Goal: Task Accomplishment & Management: Complete application form

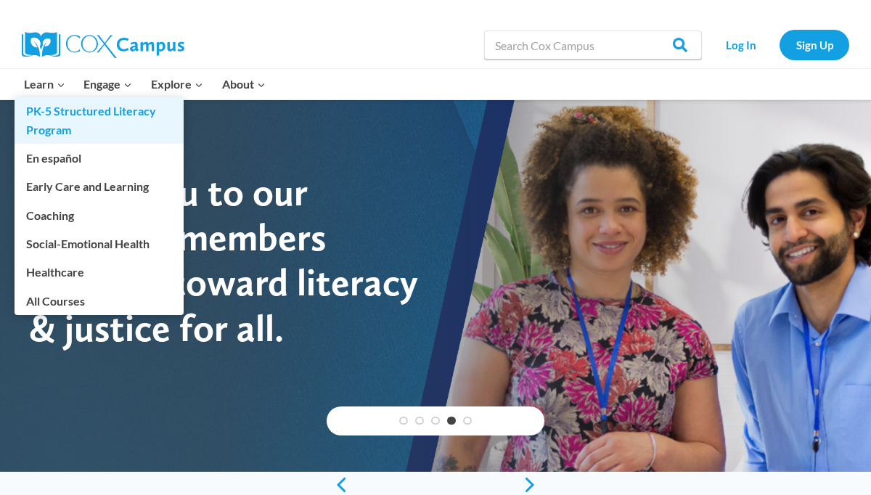
click at [66, 111] on link "PK-5 Structured Literacy Program" at bounding box center [99, 120] width 169 height 46
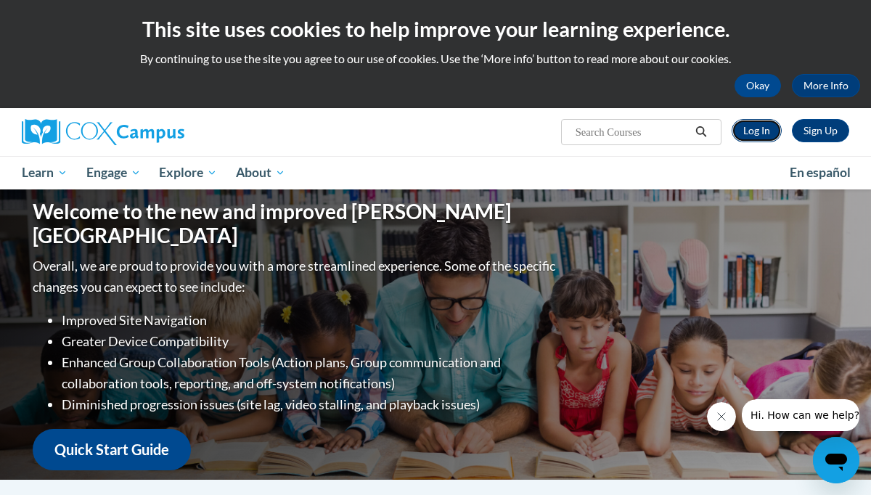
click at [763, 120] on link "Log In" at bounding box center [757, 130] width 50 height 23
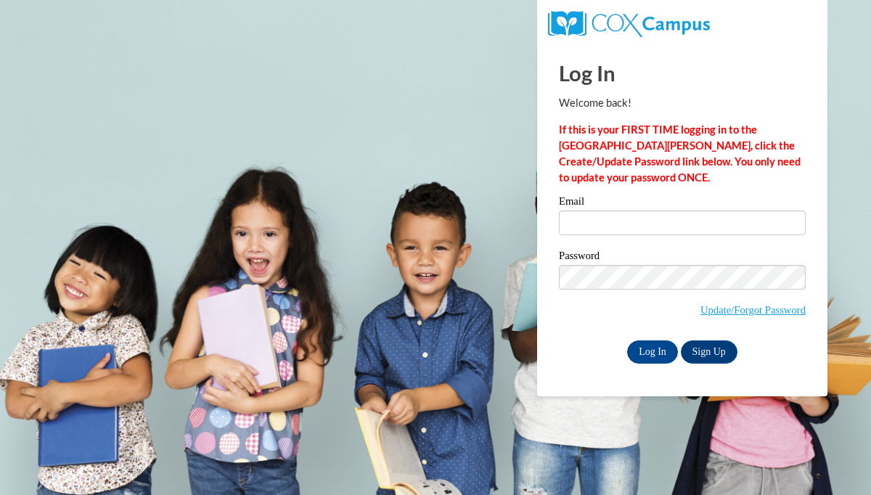
click at [631, 208] on label "Email" at bounding box center [682, 203] width 247 height 15
click at [631, 211] on input "Email" at bounding box center [682, 223] width 247 height 25
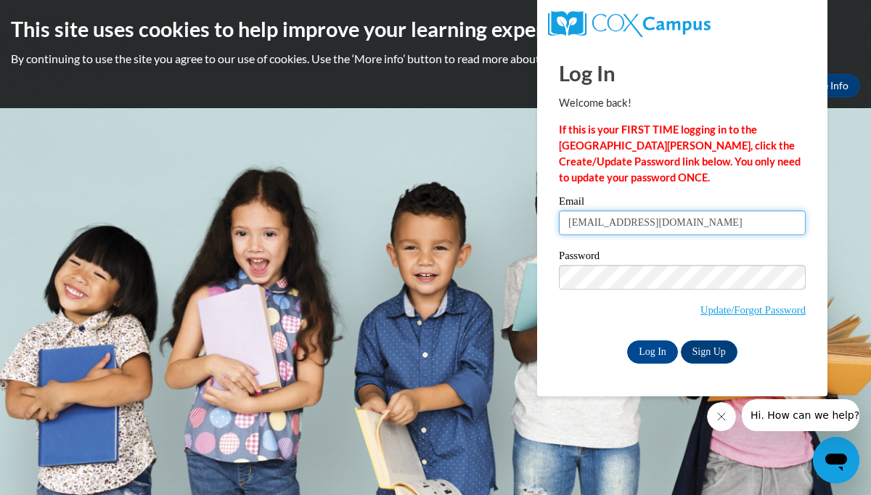
type input "mckennarose101@gmail.com"
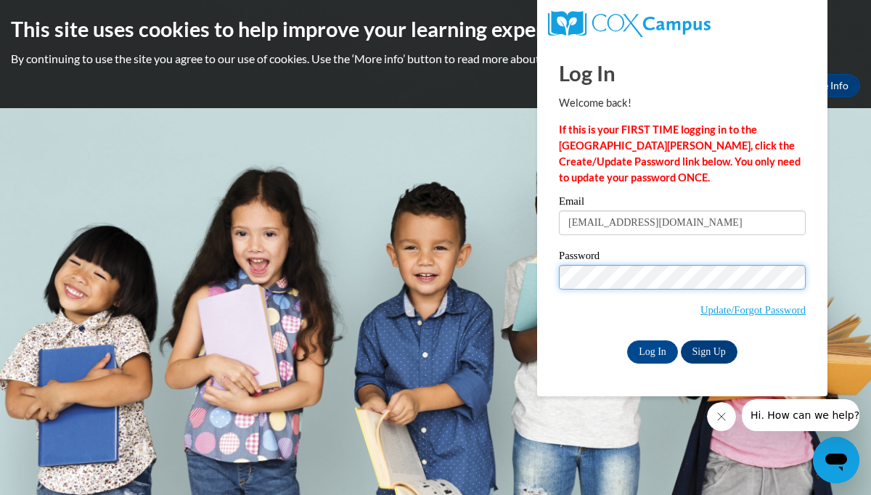
click at [627, 340] on input "Log In" at bounding box center [652, 351] width 51 height 23
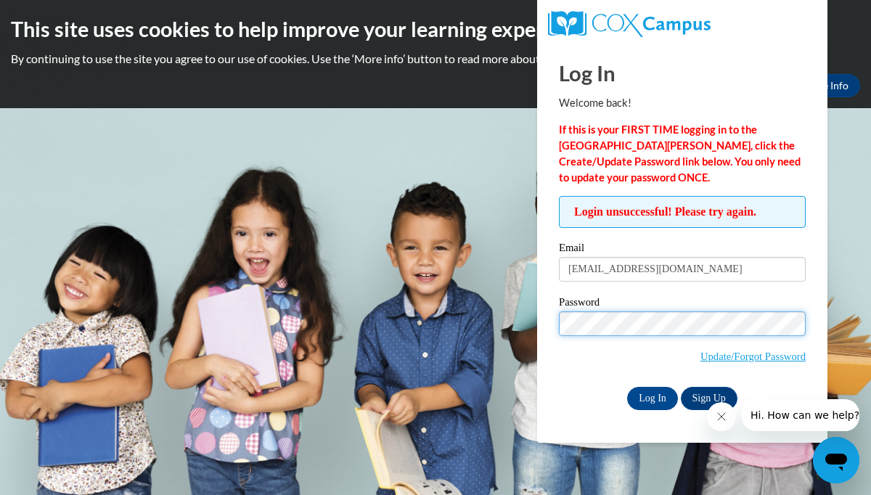
click at [627, 387] on input "Log In" at bounding box center [652, 398] width 51 height 23
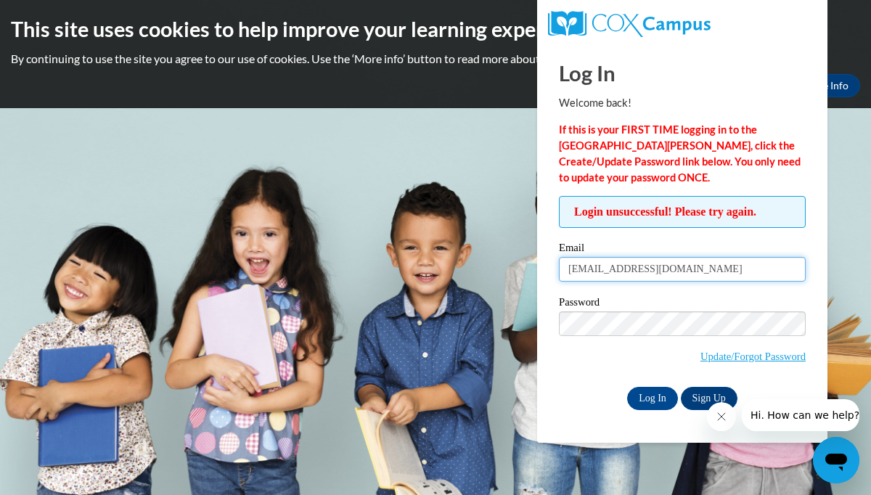
click at [722, 266] on input "mckennarose101@gmail.com" at bounding box center [682, 269] width 247 height 25
click at [593, 273] on input "mckennarose101@gmail.com" at bounding box center [682, 269] width 247 height 25
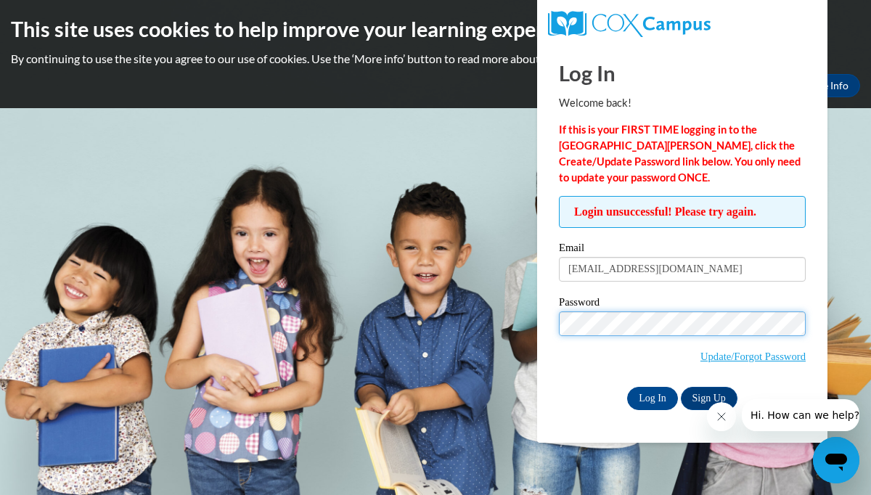
click at [627, 387] on input "Log In" at bounding box center [652, 398] width 51 height 23
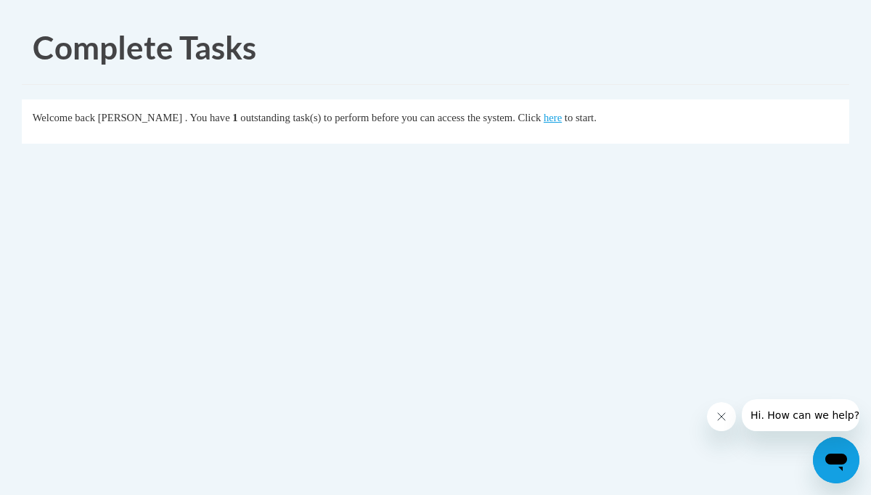
click at [724, 198] on div "Complete Tasks Welcome back Mckenna Feggestad . You have 1 outstanding task(s) …" at bounding box center [435, 126] width 849 height 231
click at [562, 120] on link "here" at bounding box center [553, 118] width 18 height 12
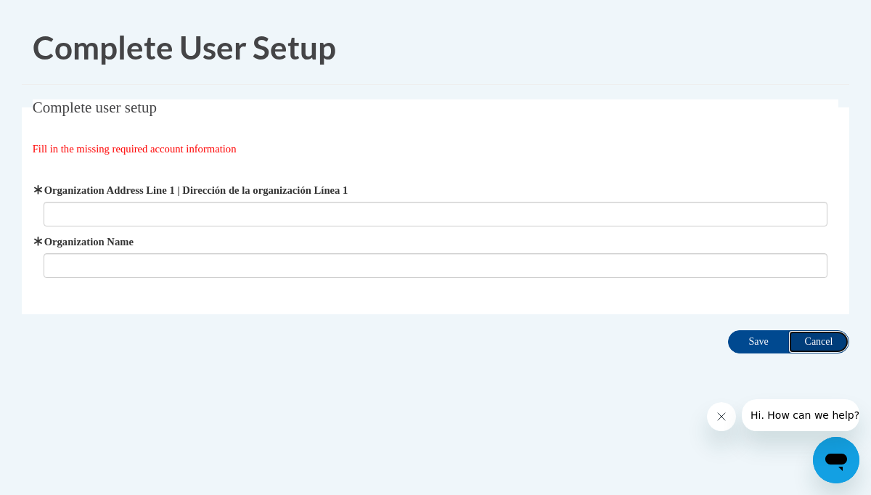
click at [826, 340] on input "Cancel" at bounding box center [818, 341] width 61 height 23
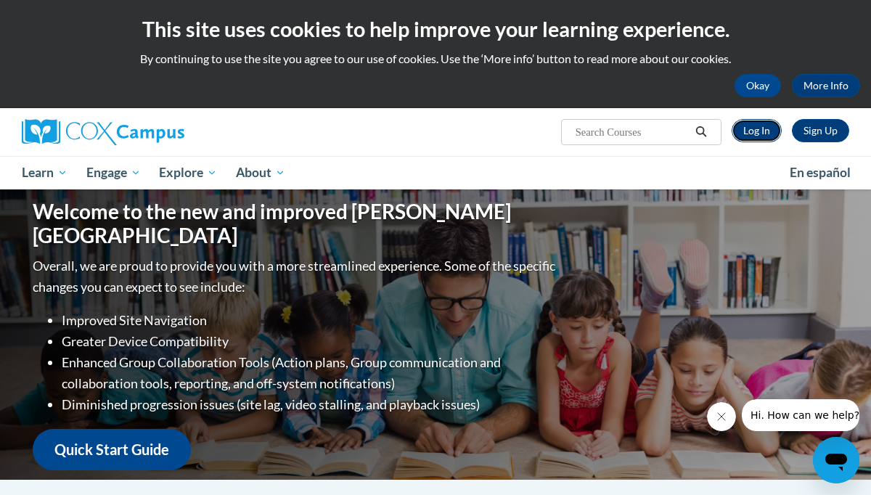
click at [764, 123] on link "Log In" at bounding box center [757, 130] width 50 height 23
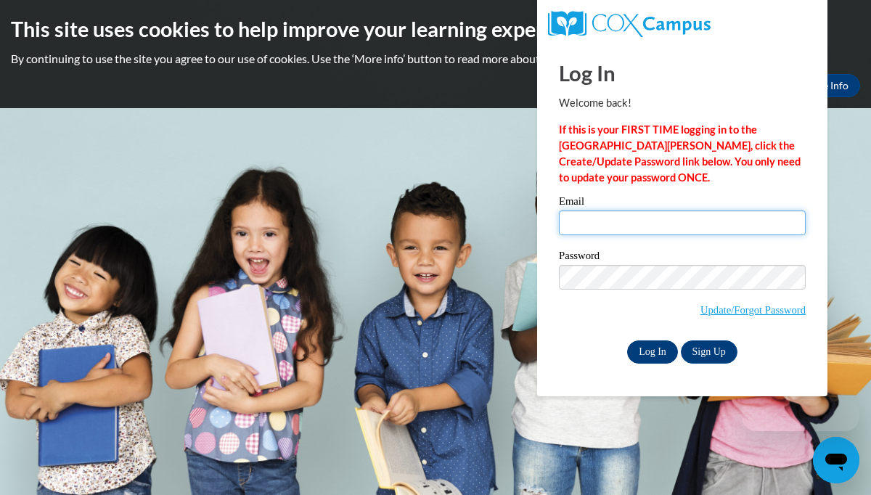
type input "mckennarose101@gmail.com"
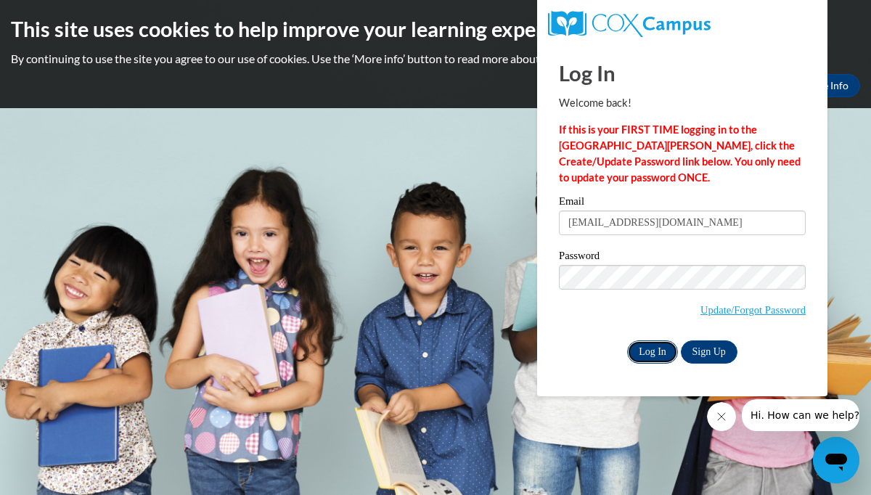
click at [659, 357] on input "Log In" at bounding box center [652, 351] width 51 height 23
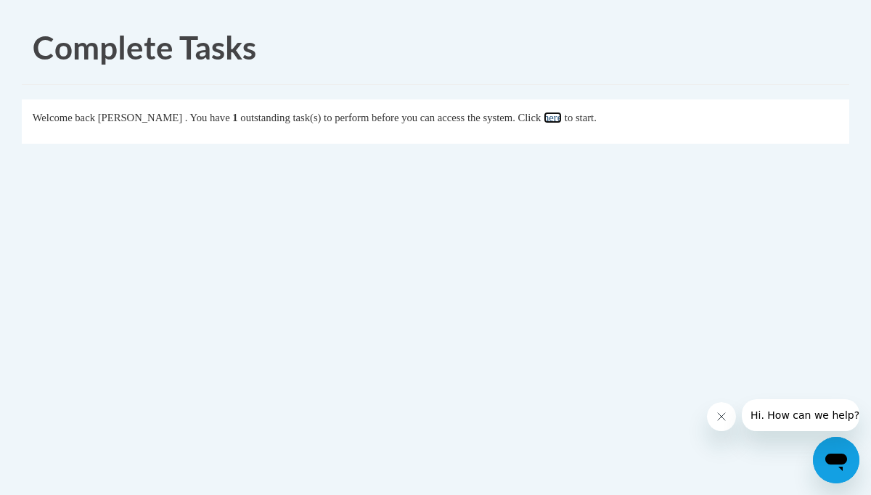
click at [562, 121] on link "here" at bounding box center [553, 118] width 18 height 12
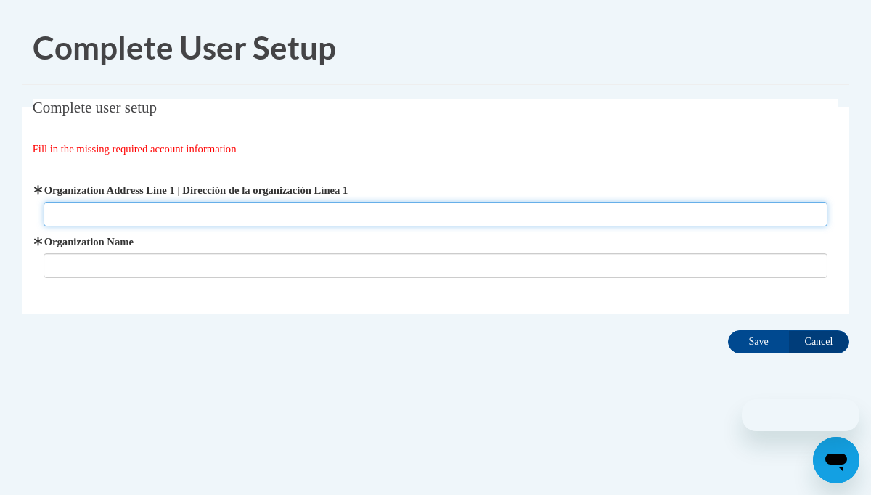
click at [356, 216] on input "Organization Address Line 1 | Dirección de la organización Línea 1" at bounding box center [436, 214] width 785 height 25
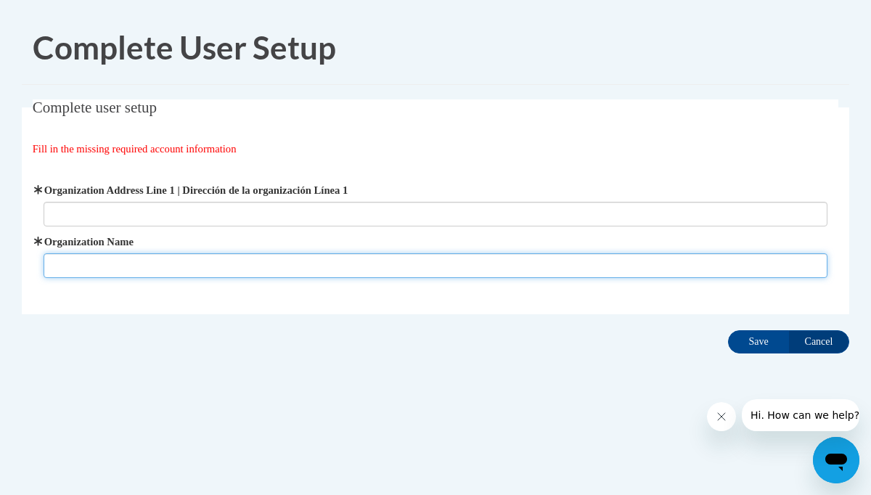
click at [340, 253] on input "Organization Name" at bounding box center [436, 265] width 785 height 25
type input "Berlin Area School District"
click at [728, 330] on input "Save" at bounding box center [758, 341] width 61 height 23
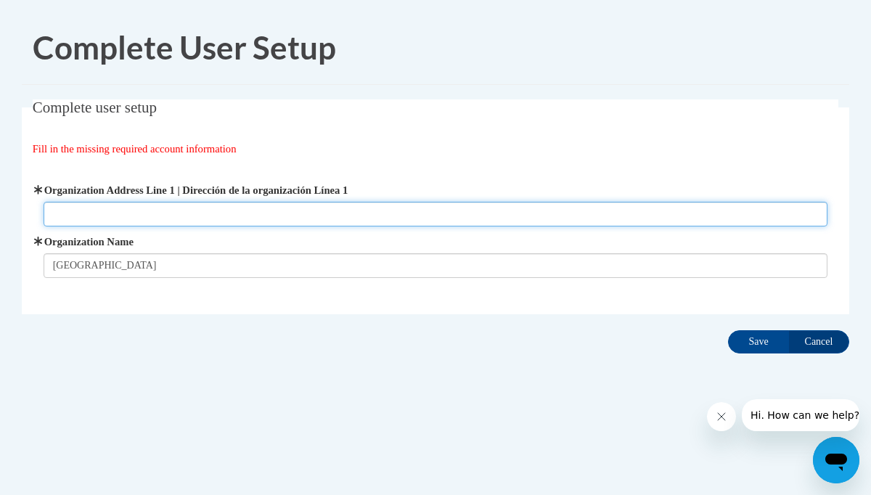
click at [526, 212] on input "Organization Address Line 1 | Dirección de la organización Línea 1" at bounding box center [436, 214] width 785 height 25
type input "Berlin WI"
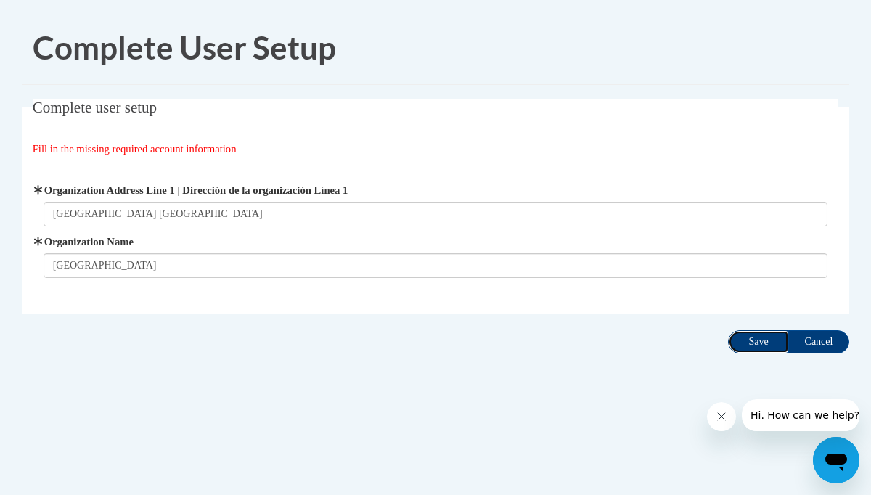
click at [771, 345] on input "Save" at bounding box center [758, 341] width 61 height 23
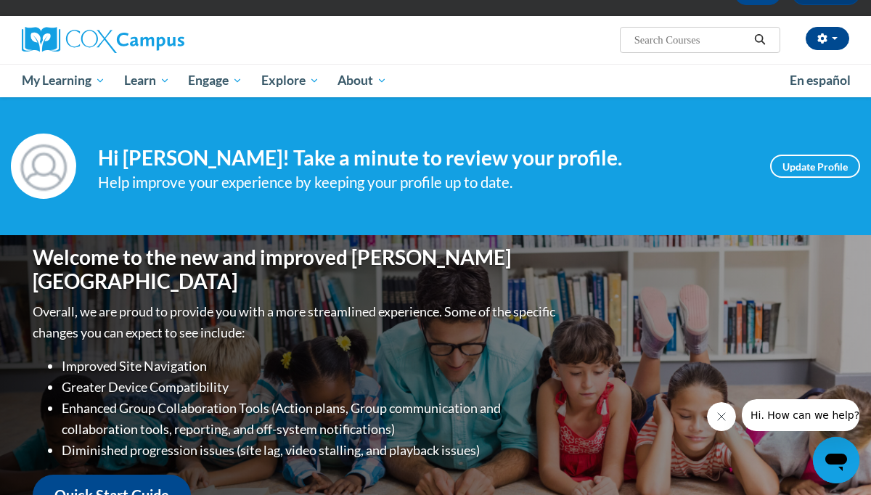
scroll to position [97, 0]
